Goal: Task Accomplishment & Management: Manage account settings

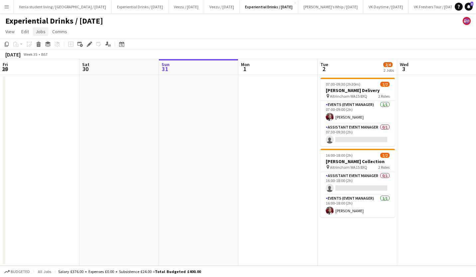
scroll to position [0, 229]
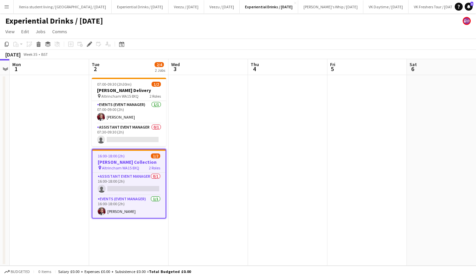
scroll to position [0, 188]
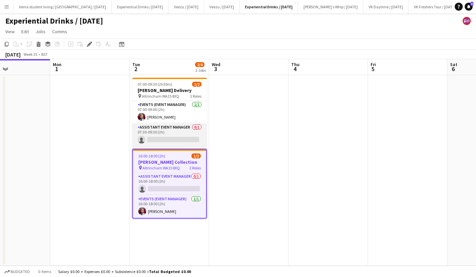
click at [180, 138] on app-card-role "Assistant Event Manager 0/1 07:30-09:30 (2h) single-neutral-actions" at bounding box center [169, 135] width 75 height 23
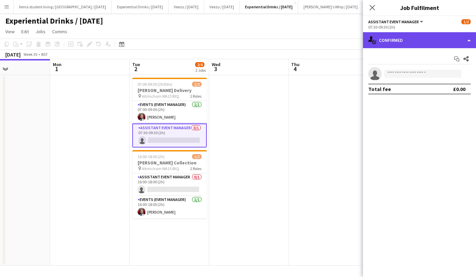
click at [414, 43] on div "single-neutral-actions-check-2 Confirmed" at bounding box center [419, 40] width 113 height 16
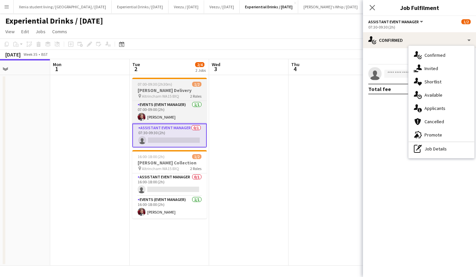
click at [168, 84] on span "07:00-09:30 (2h30m)" at bounding box center [155, 84] width 35 height 5
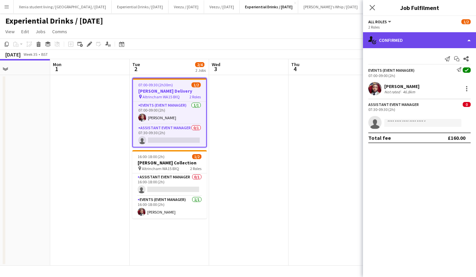
click at [408, 44] on div "single-neutral-actions-check-2 Confirmed" at bounding box center [419, 40] width 113 height 16
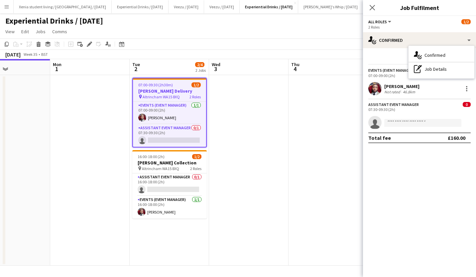
click at [328, 61] on app-board-header-date "Thu 4" at bounding box center [329, 67] width 80 height 16
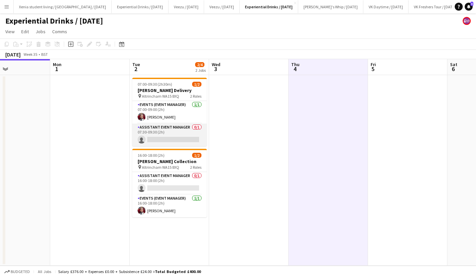
click at [163, 141] on app-card-role "Assistant Event Manager 0/1 07:30-09:30 (2h) single-neutral-actions" at bounding box center [169, 135] width 75 height 23
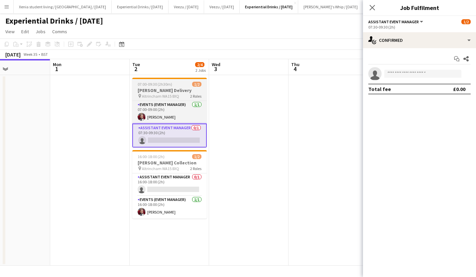
click at [170, 90] on h3 "[PERSON_NAME] Delivery" at bounding box center [169, 90] width 75 height 6
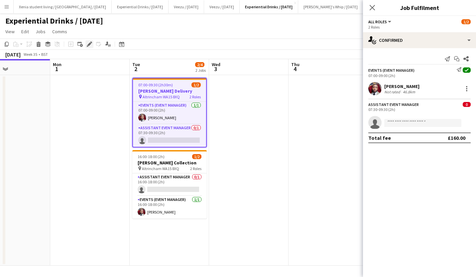
click at [90, 43] on icon at bounding box center [89, 45] width 4 height 4
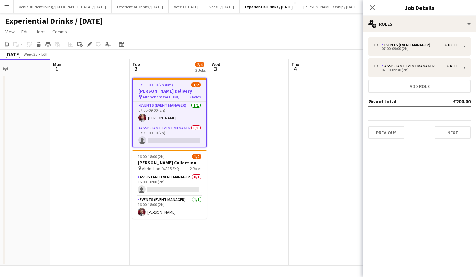
click at [168, 97] on span "Altrincham WA15 8XQ" at bounding box center [161, 96] width 37 height 5
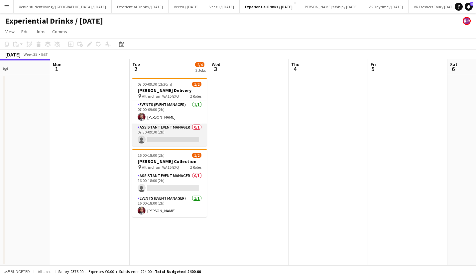
click at [163, 138] on app-card-role "Assistant Event Manager 0/1 07:30-09:30 (2h) single-neutral-actions" at bounding box center [169, 135] width 75 height 23
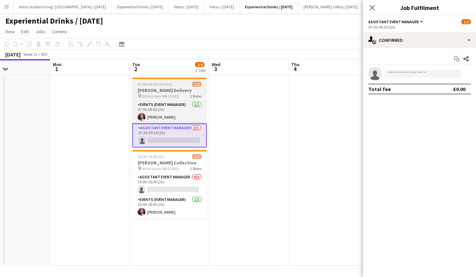
click at [168, 90] on h3 "[PERSON_NAME] Delivery" at bounding box center [169, 90] width 75 height 6
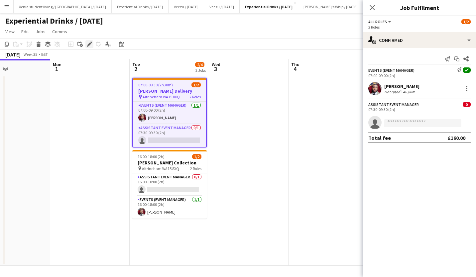
click at [89, 42] on icon "Edit" at bounding box center [89, 44] width 5 height 5
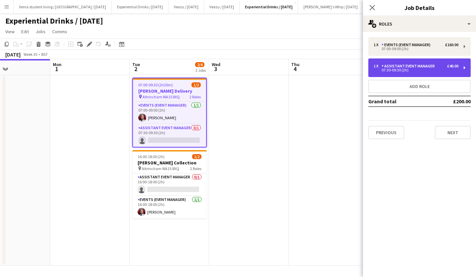
click at [449, 64] on div "£40.00" at bounding box center [452, 66] width 11 height 5
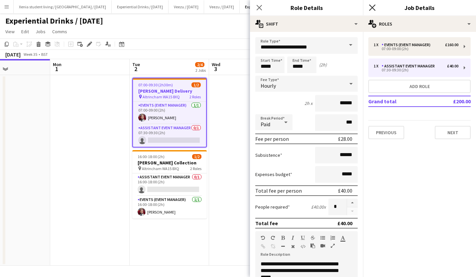
click at [374, 7] on icon at bounding box center [372, 7] width 6 height 6
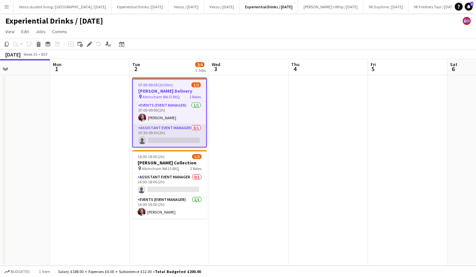
click at [157, 141] on app-card-role "Assistant Event Manager 0/1 07:30-09:30 (2h) single-neutral-actions" at bounding box center [169, 135] width 73 height 23
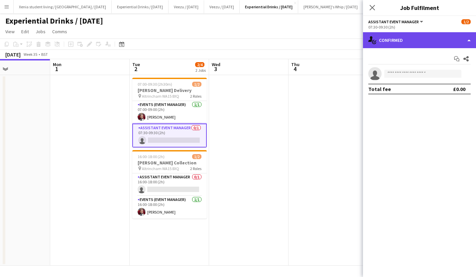
click at [429, 42] on div "single-neutral-actions-check-2 Confirmed" at bounding box center [419, 40] width 113 height 16
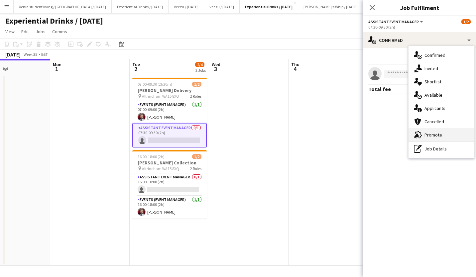
click at [444, 136] on div "advertising-megaphone Promote" at bounding box center [442, 134] width 66 height 13
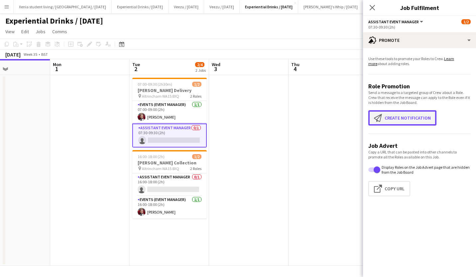
click at [417, 118] on button "Create notification Create notification" at bounding box center [403, 117] width 68 height 15
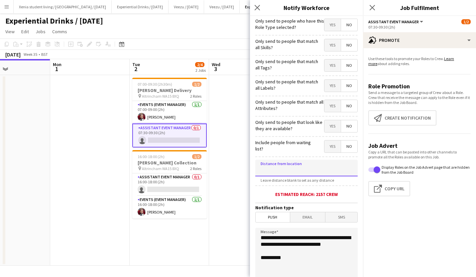
click at [303, 166] on input at bounding box center [306, 168] width 102 height 17
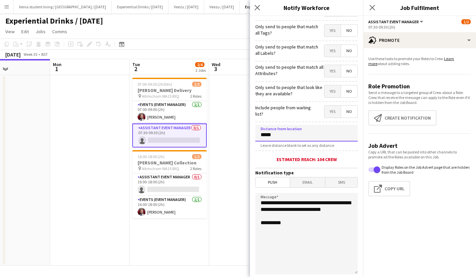
type input "*****"
click at [336, 180] on span "SMS" at bounding box center [342, 183] width 32 height 10
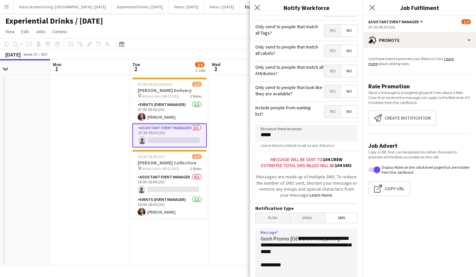
click at [301, 239] on textarea "**********" at bounding box center [306, 270] width 102 height 82
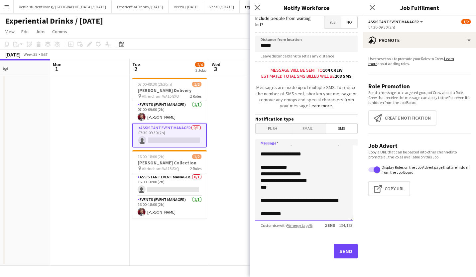
scroll to position [20, 0]
click at [326, 204] on textarea "**********" at bounding box center [303, 180] width 97 height 82
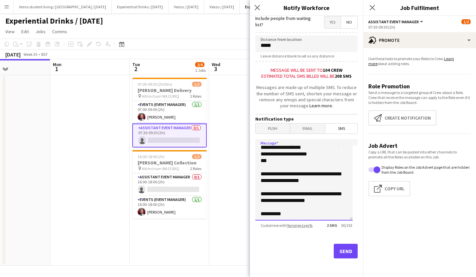
scroll to position [48, 0]
type textarea "**********"
click at [342, 251] on button "Send" at bounding box center [346, 251] width 24 height 15
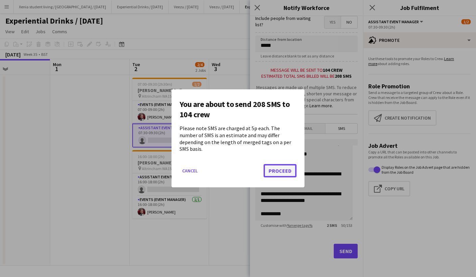
click at [288, 169] on button "Proceed" at bounding box center [280, 171] width 33 height 13
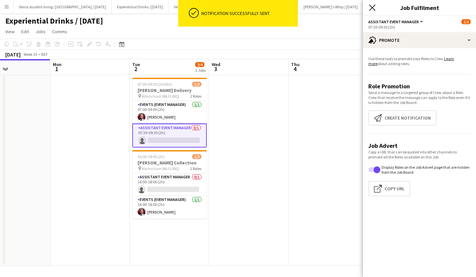
click at [374, 6] on icon at bounding box center [372, 7] width 6 height 6
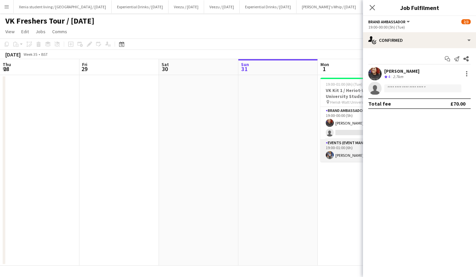
scroll to position [0, 229]
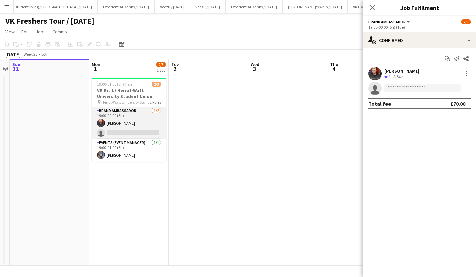
click at [113, 123] on app-card-role "Brand Ambassador 1/2 19:00-00:00 (5h) Emma Smith single-neutral-actions" at bounding box center [129, 123] width 75 height 32
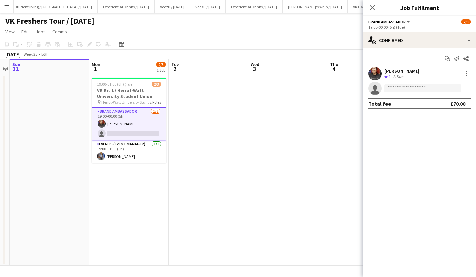
click at [398, 72] on div "Emma Smith" at bounding box center [402, 71] width 35 height 6
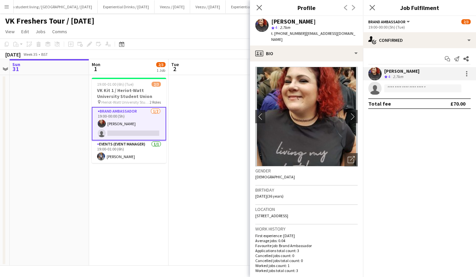
click at [144, 132] on app-card-role "Brand Ambassador 1/2 19:00-00:00 (5h) Emma Smith single-neutral-actions" at bounding box center [129, 124] width 75 height 34
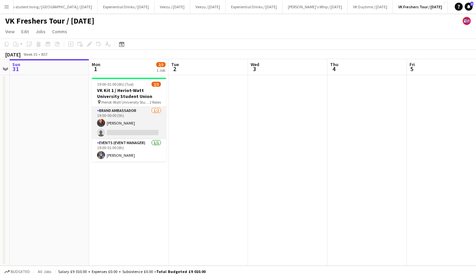
click at [144, 132] on app-card-role "Brand Ambassador 1/2 19:00-00:00 (5h) Emma Smith single-neutral-actions" at bounding box center [129, 123] width 75 height 32
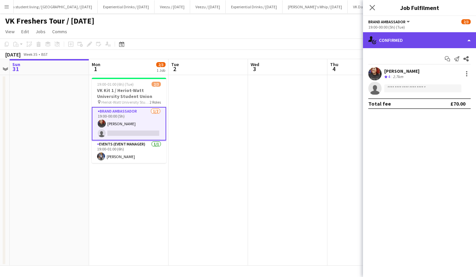
click at [409, 38] on div "single-neutral-actions-check-2 Confirmed" at bounding box center [419, 40] width 113 height 16
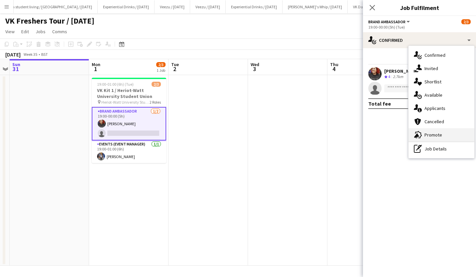
click at [441, 135] on div "advertising-megaphone Promote" at bounding box center [442, 134] width 66 height 13
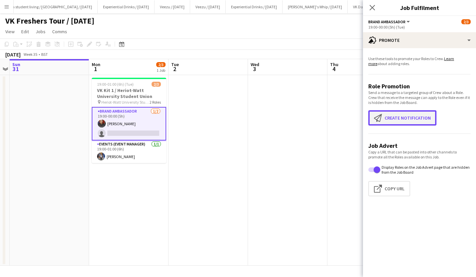
click at [423, 117] on button "Create notification Create notification" at bounding box center [403, 117] width 68 height 15
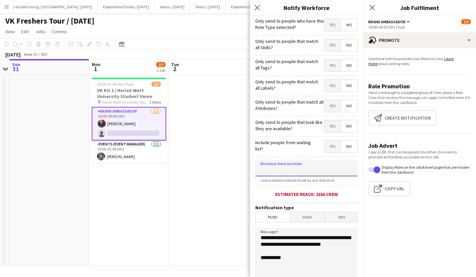
click at [308, 170] on input at bounding box center [306, 168] width 102 height 17
click at [337, 220] on span "SMS" at bounding box center [342, 218] width 32 height 10
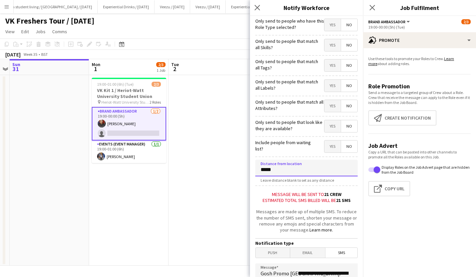
click at [287, 173] on input "*****" at bounding box center [306, 168] width 102 height 17
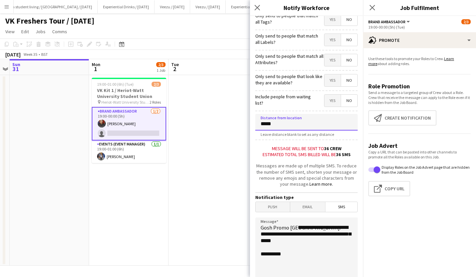
scroll to position [46, 0]
type input "*****"
drag, startPoint x: 299, startPoint y: 228, endPoint x: 323, endPoint y: 249, distance: 32.3
click at [323, 249] on textarea "**********" at bounding box center [306, 259] width 102 height 82
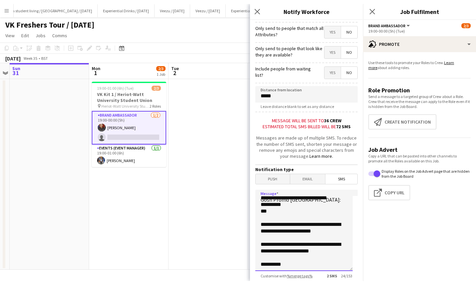
scroll to position [0, 0]
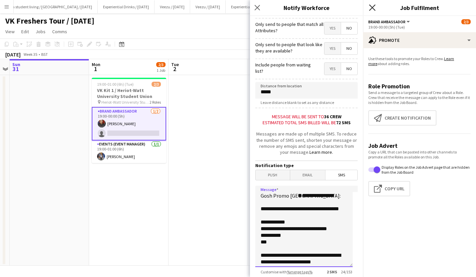
type textarea "**********"
click at [372, 6] on icon "Close pop-in" at bounding box center [372, 7] width 6 height 6
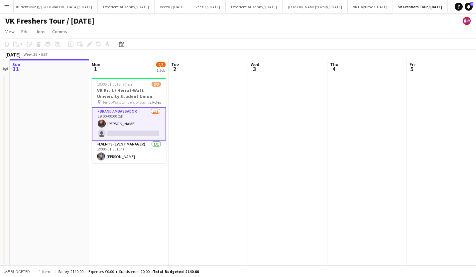
click at [267, 175] on app-date-cell at bounding box center [288, 170] width 80 height 191
